Goal: Navigation & Orientation: Go to known website

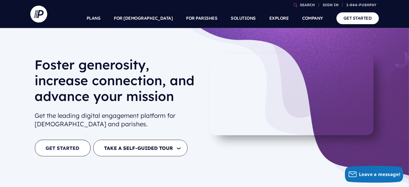
click at [80, 147] on link "GET STARTED" at bounding box center [63, 148] width 56 height 17
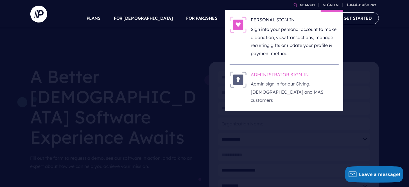
click at [292, 74] on h6 "ADMINISTRATOR SIGN IN" at bounding box center [295, 75] width 88 height 8
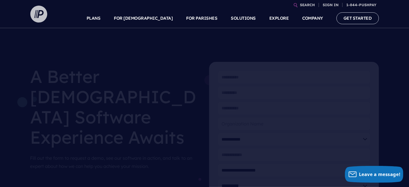
click at [38, 15] on img at bounding box center [38, 14] width 17 height 17
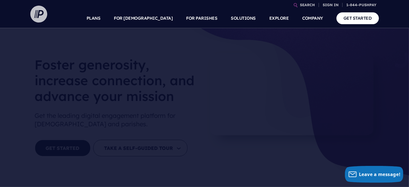
click at [44, 13] on img at bounding box center [38, 14] width 17 height 17
